Goal: Register for event/course

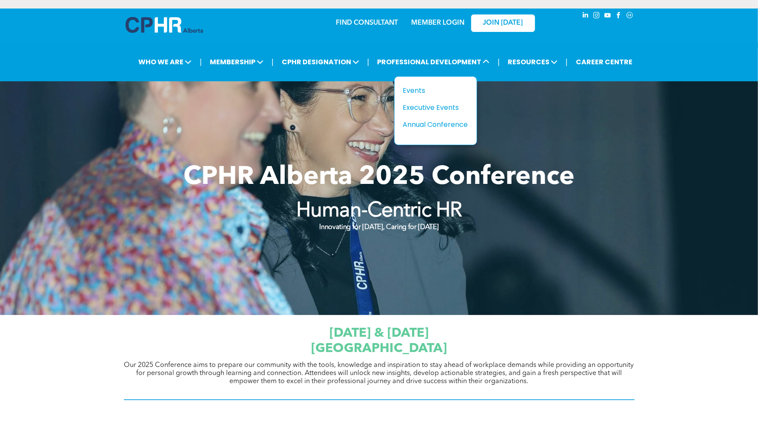
click at [443, 70] on div "Title Events Executive Events Annual Conference" at bounding box center [436, 78] width 122 height 17
click at [423, 88] on div "Events" at bounding box center [432, 90] width 59 height 11
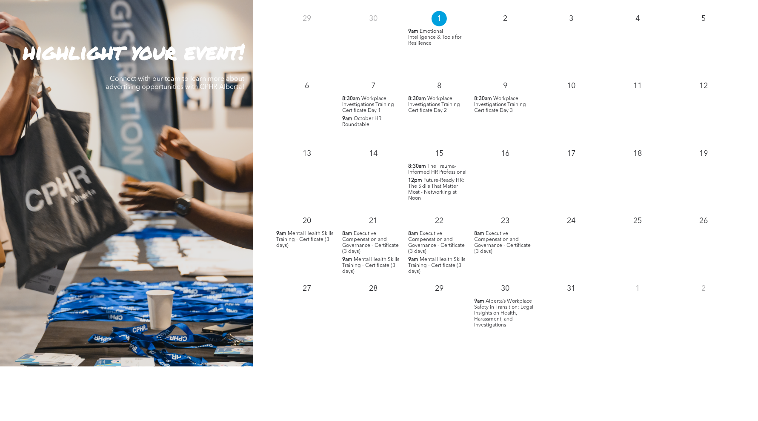
scroll to position [823, 0]
click at [506, 316] on span "Alberta’s Workplace Safety in Transition: Legal Insights on Health, Harassment,…" at bounding box center [504, 313] width 59 height 29
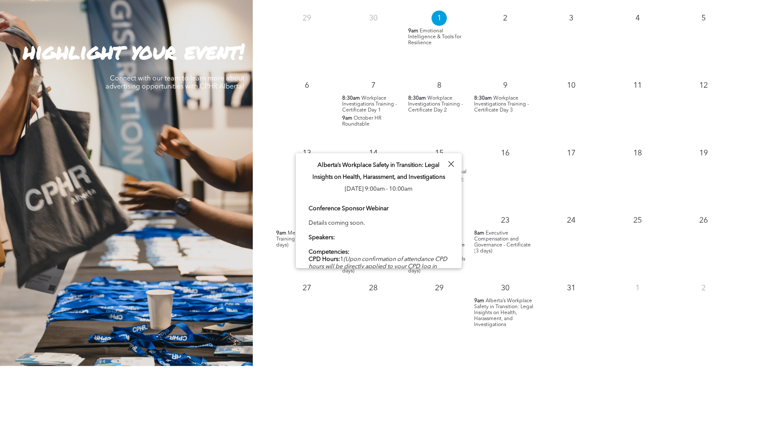
click at [485, 320] on span "Alberta’s Workplace Safety in Transition: Legal Insights on Health, Harassment,…" at bounding box center [504, 313] width 59 height 29
click at [499, 312] on span "Alberta’s Workplace Safety in Transition: Legal Insights on Health, Harassment,…" at bounding box center [504, 313] width 59 height 29
click at [512, 307] on span "Alberta’s Workplace Safety in Transition: Legal Insights on Health, Harassment,…" at bounding box center [504, 313] width 59 height 29
